Goal: Navigation & Orientation: Find specific page/section

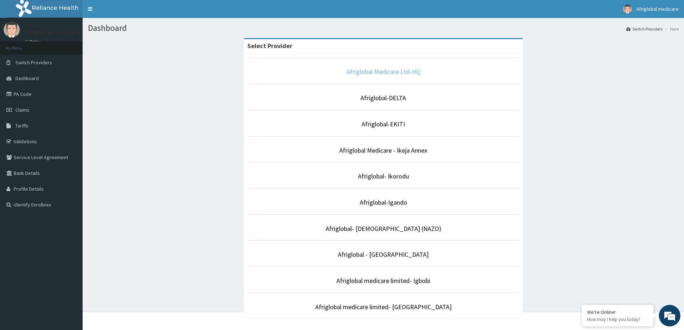
click at [415, 73] on link "Afriglobal Medicare Ltd-HQ" at bounding box center [383, 71] width 74 height 8
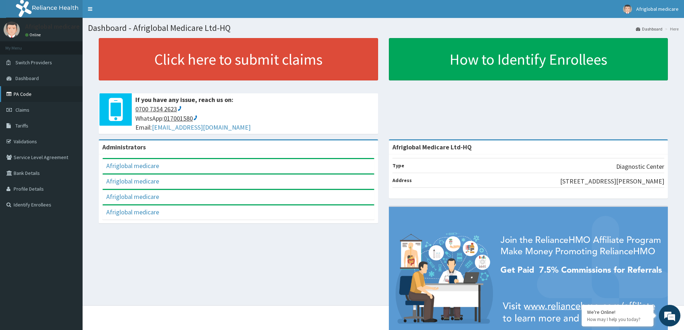
click at [32, 93] on link "PA Code" at bounding box center [41, 94] width 83 height 16
